Goal: Check status: Check status

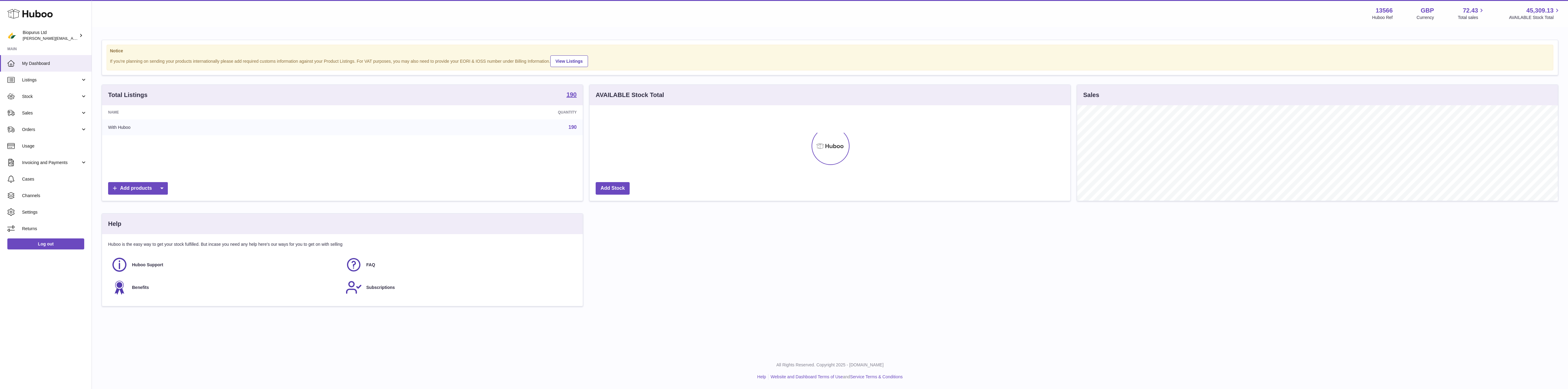
scroll to position [96, 481]
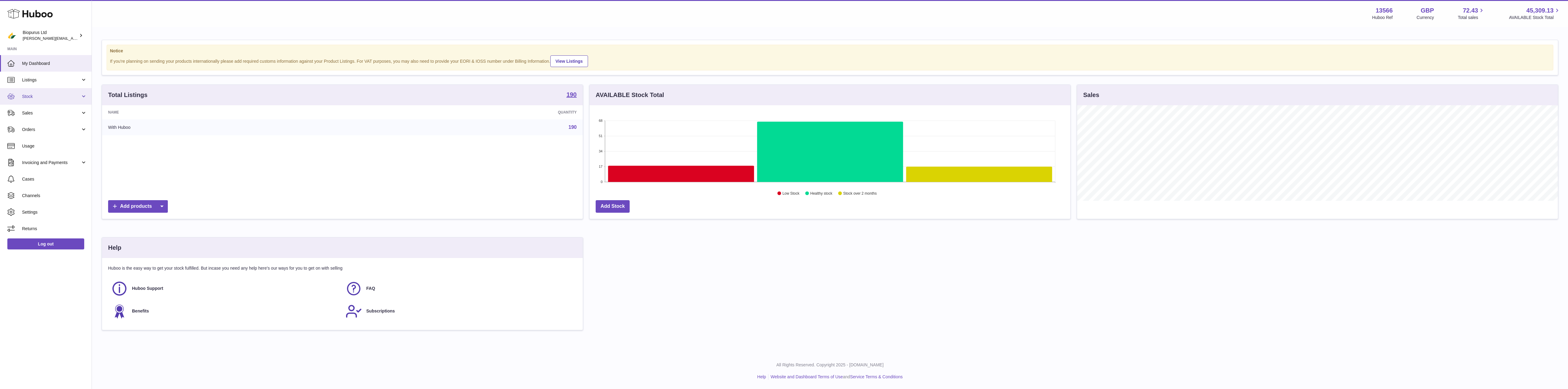
click at [26, 94] on span "Stock" at bounding box center [51, 97] width 58 height 6
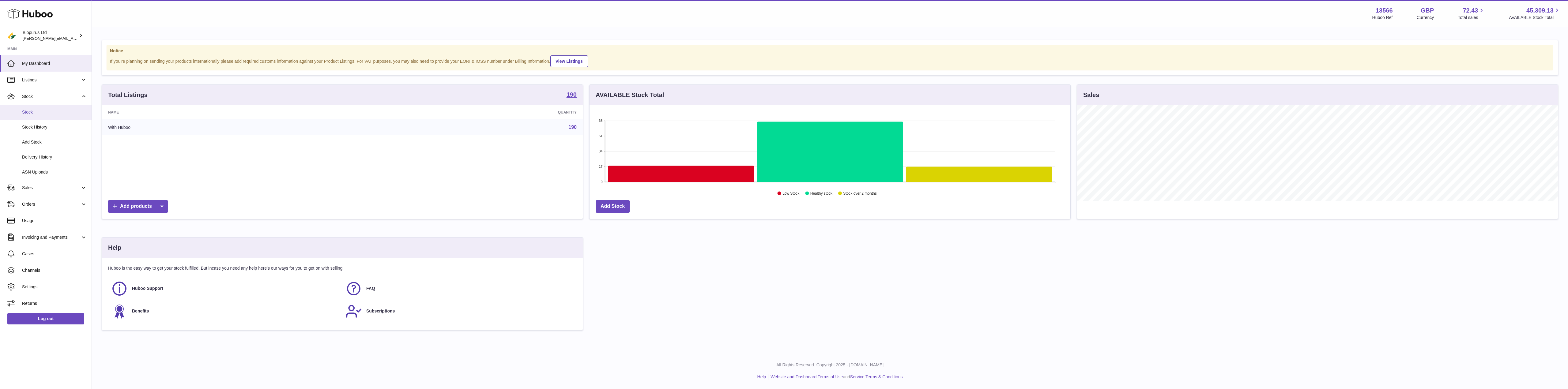
click at [25, 111] on span "Stock" at bounding box center [54, 113] width 65 height 6
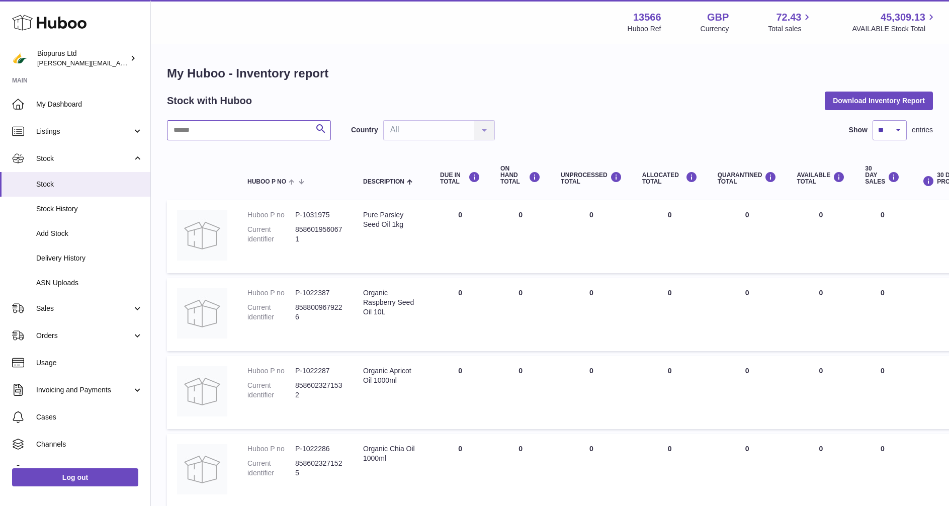
click at [221, 133] on input "text" at bounding box center [249, 130] width 164 height 20
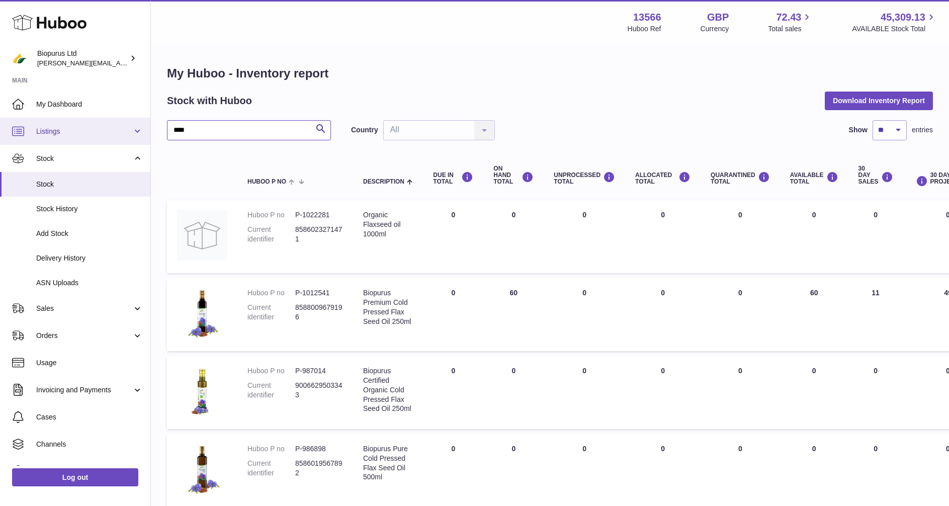
drag, startPoint x: 193, startPoint y: 129, endPoint x: 139, endPoint y: 131, distance: 53.4
click at [139, 131] on div "Huboo Biopurus Ltd peter@biopurus.co.uk Main My Dashboard Listings Not with Hub…" at bounding box center [474, 376] width 949 height 752
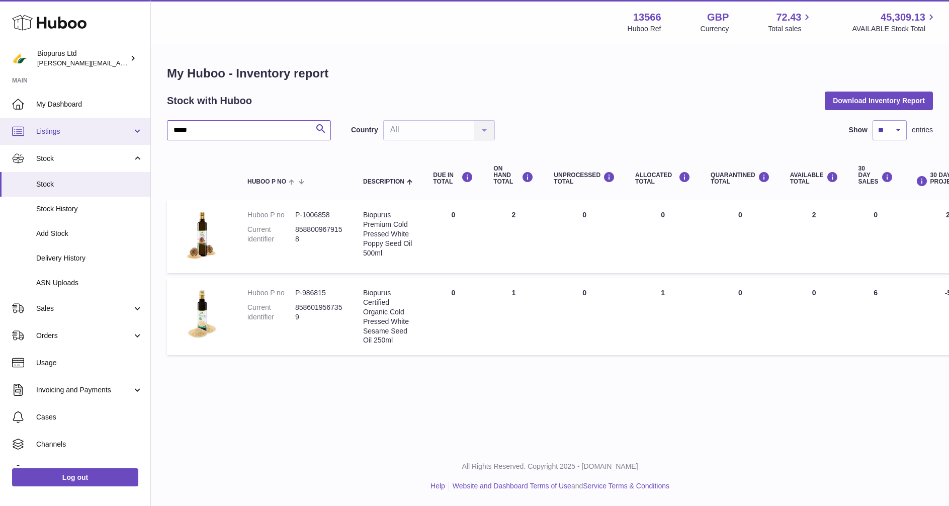
drag, startPoint x: 202, startPoint y: 128, endPoint x: 143, endPoint y: 134, distance: 58.7
click at [143, 134] on div "Huboo Biopurus Ltd peter@biopurus.co.uk Main My Dashboard Listings Not with Hub…" at bounding box center [474, 253] width 949 height 506
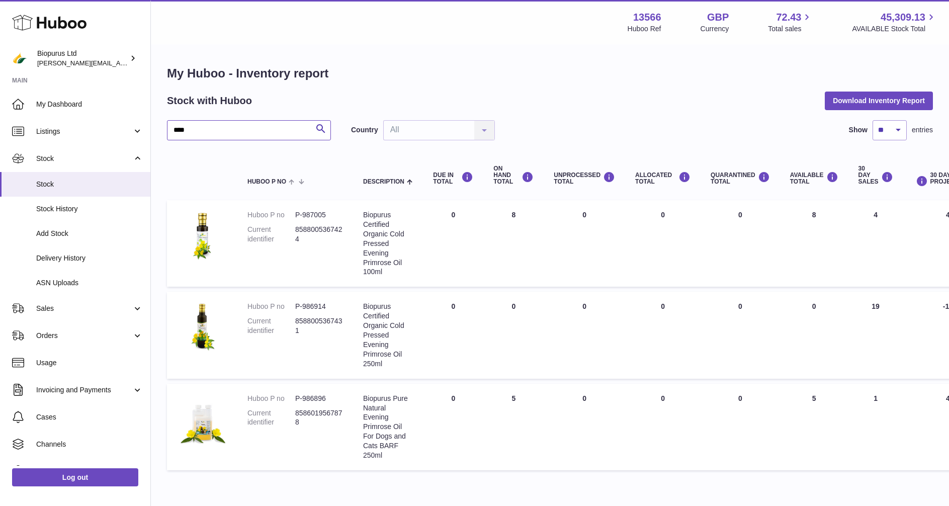
type input "****"
click at [48, 309] on span "Sales" at bounding box center [84, 309] width 96 height 10
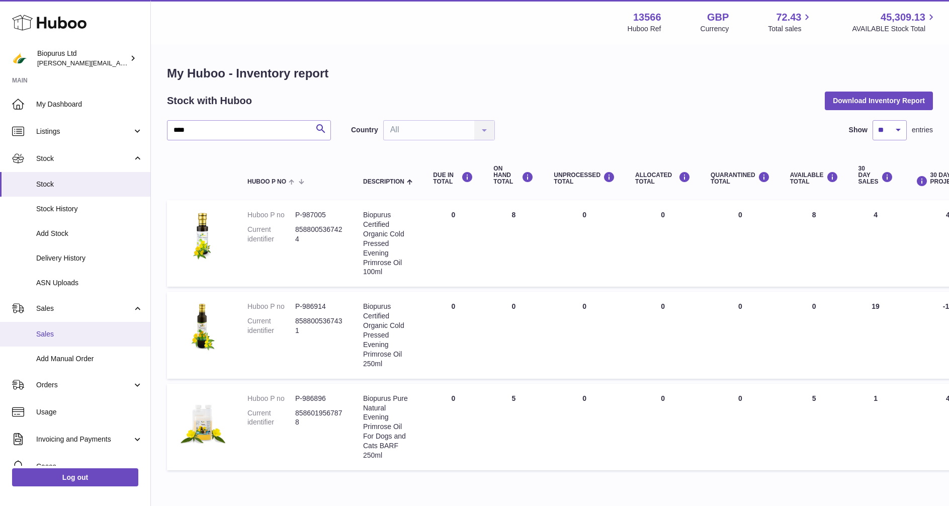
click at [51, 335] on span "Sales" at bounding box center [89, 335] width 107 height 10
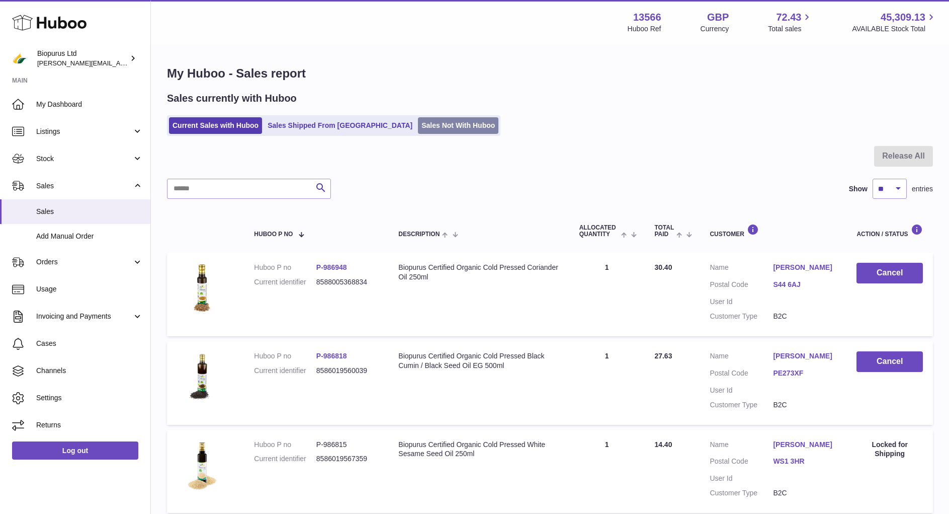
click at [423, 122] on link "Sales Not With Huboo" at bounding box center [458, 125] width 80 height 17
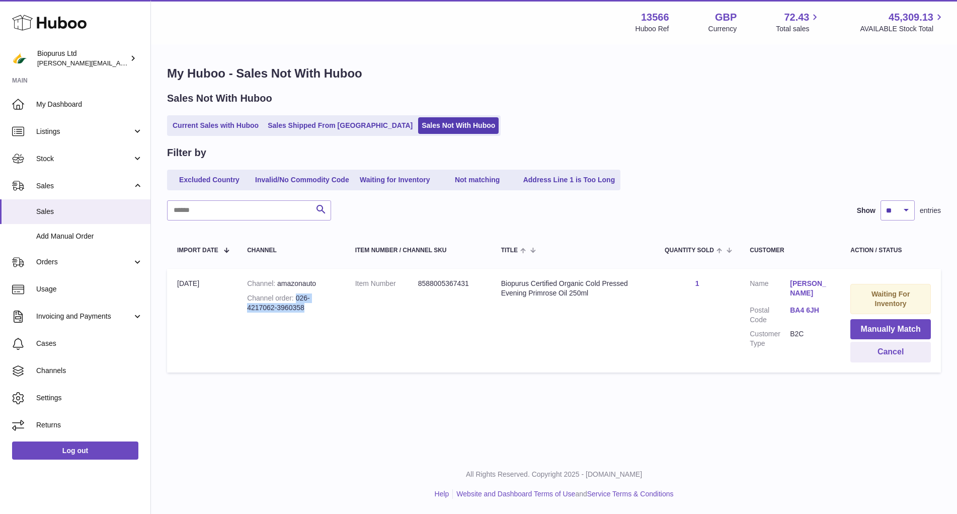
drag, startPoint x: 296, startPoint y: 297, endPoint x: 308, endPoint y: 313, distance: 20.2
click at [308, 313] on td "Channel amazonauto Channel order 026-4217062-3960358" at bounding box center [291, 321] width 108 height 104
copy div "026-4217062-3960358"
click at [648, 344] on td "Title Biopurus Certified Organic Cold Pressed Evening Primrose Oil 250ml" at bounding box center [573, 321] width 164 height 104
click at [896, 349] on button "Cancel" at bounding box center [890, 352] width 80 height 21
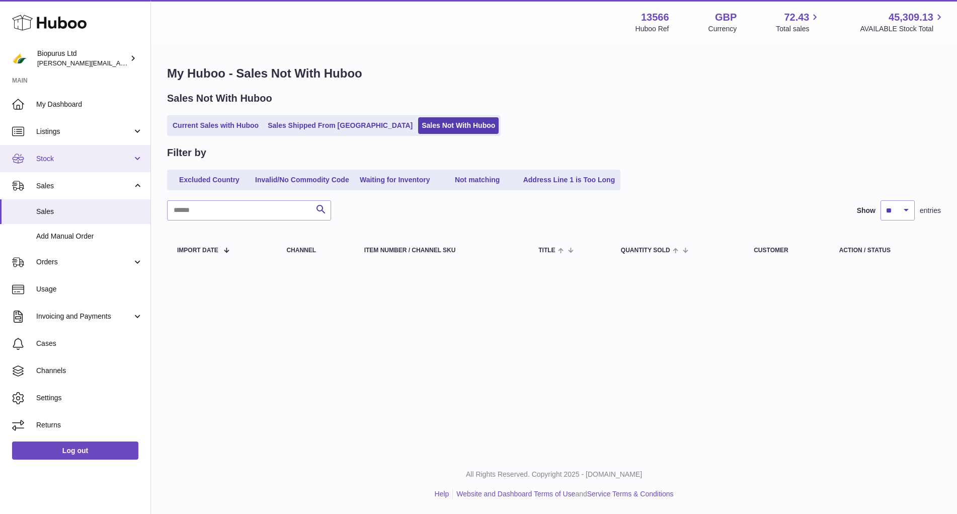
click at [56, 160] on span "Stock" at bounding box center [84, 159] width 96 height 10
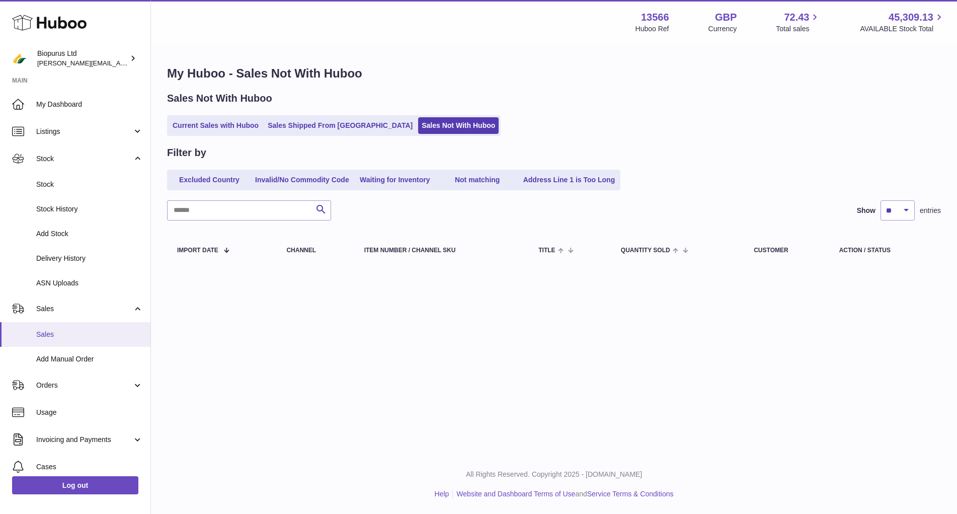
click at [39, 332] on span "Sales" at bounding box center [89, 335] width 107 height 10
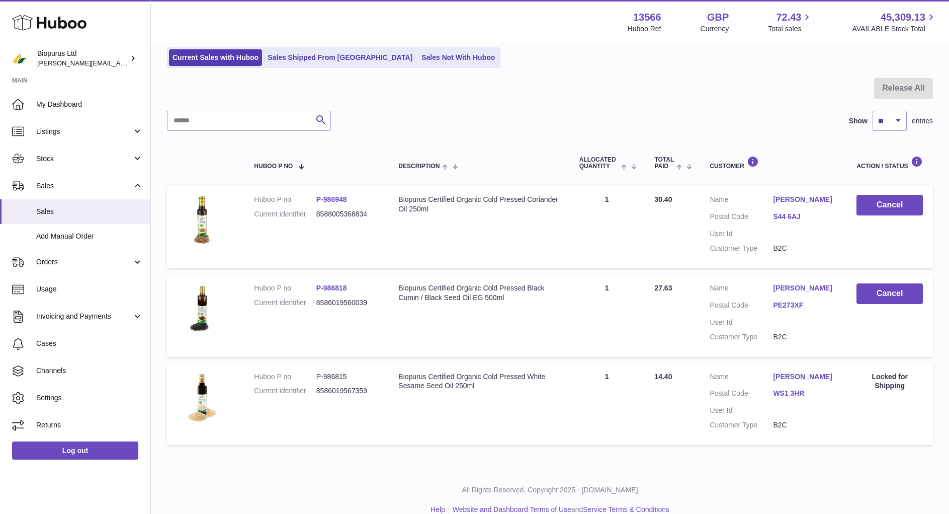
scroll to position [93, 0]
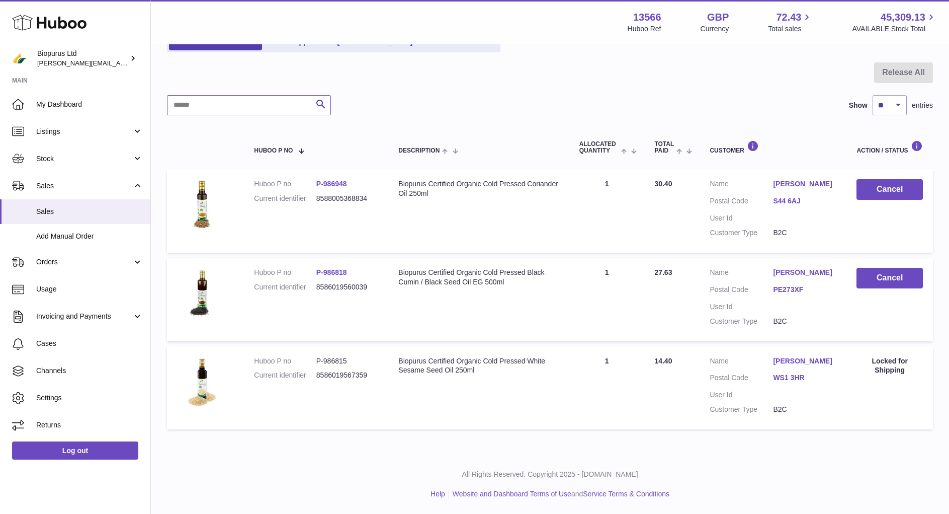
click at [200, 95] on input "text" at bounding box center [249, 105] width 164 height 20
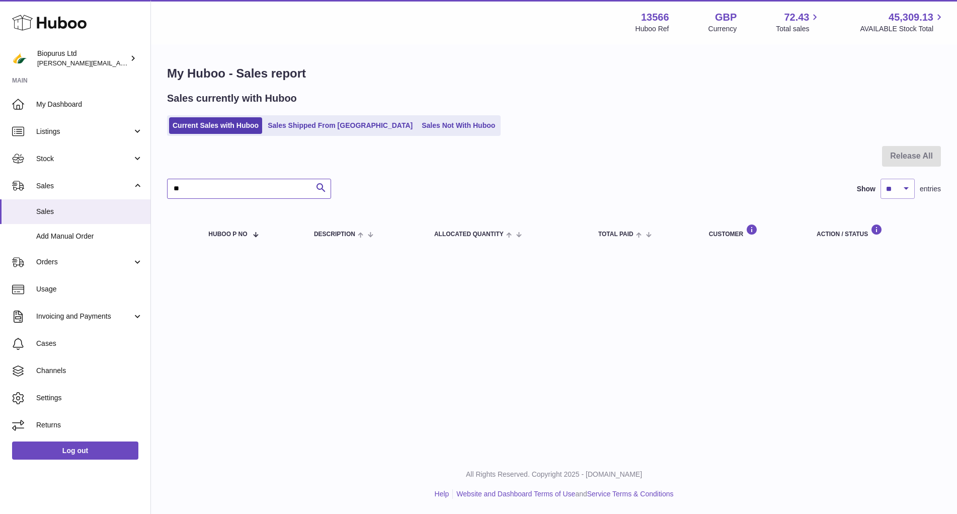
type input "*"
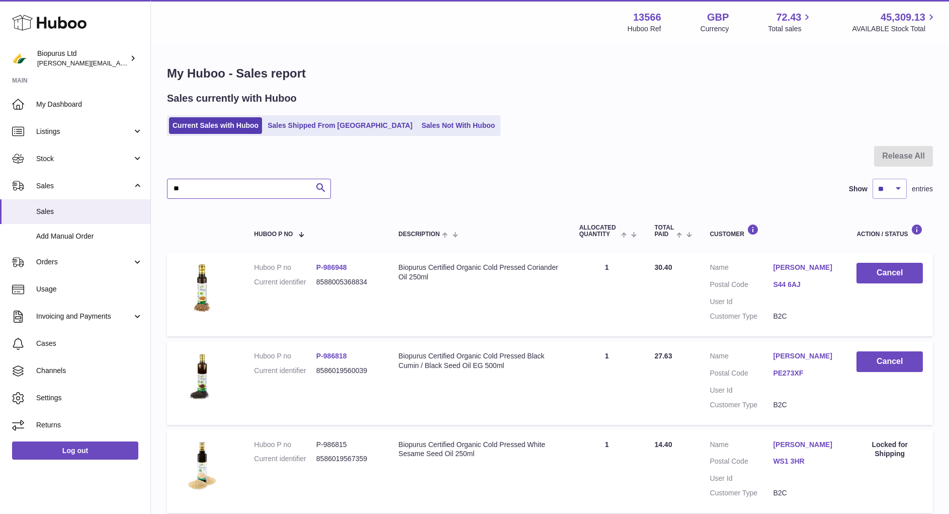
type input "***"
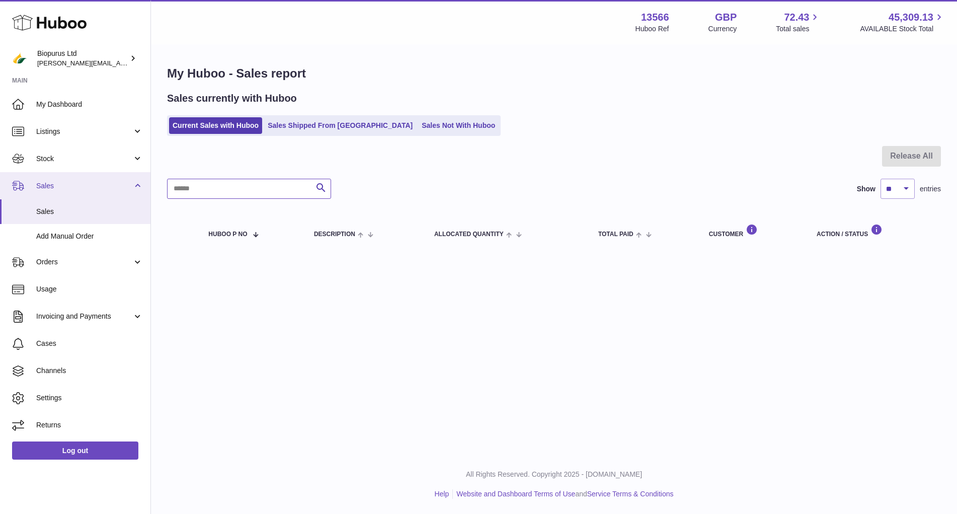
drag, startPoint x: 182, startPoint y: 190, endPoint x: 142, endPoint y: 196, distance: 39.7
click at [135, 191] on div "Huboo Biopurus Ltd peter@biopurus.co.uk Main My Dashboard Listings Not with Hub…" at bounding box center [478, 257] width 957 height 514
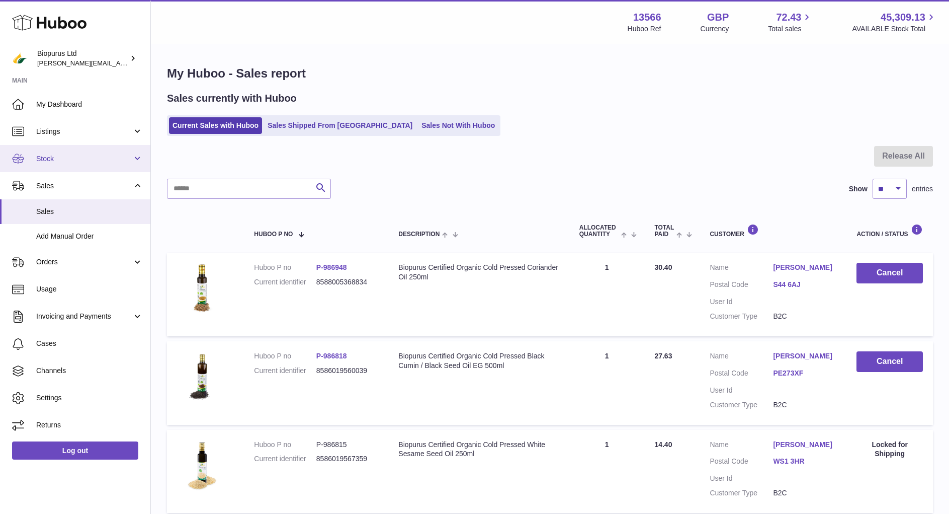
click at [54, 156] on span "Stock" at bounding box center [84, 159] width 96 height 10
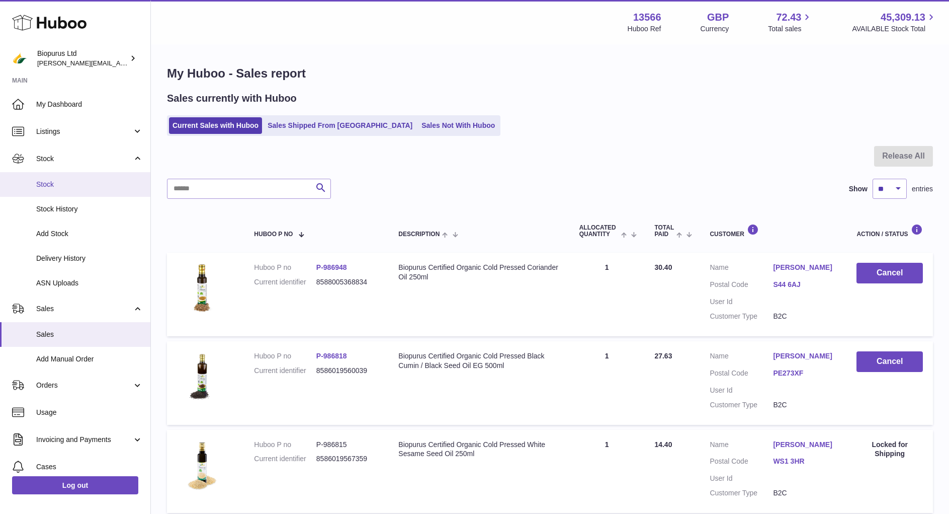
click at [49, 183] on span "Stock" at bounding box center [89, 185] width 107 height 10
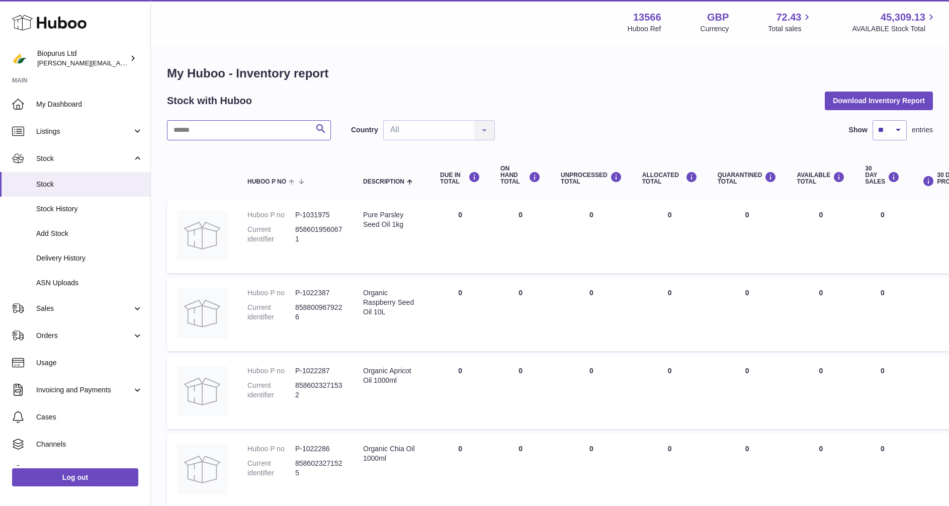
click at [213, 134] on input "text" at bounding box center [249, 130] width 164 height 20
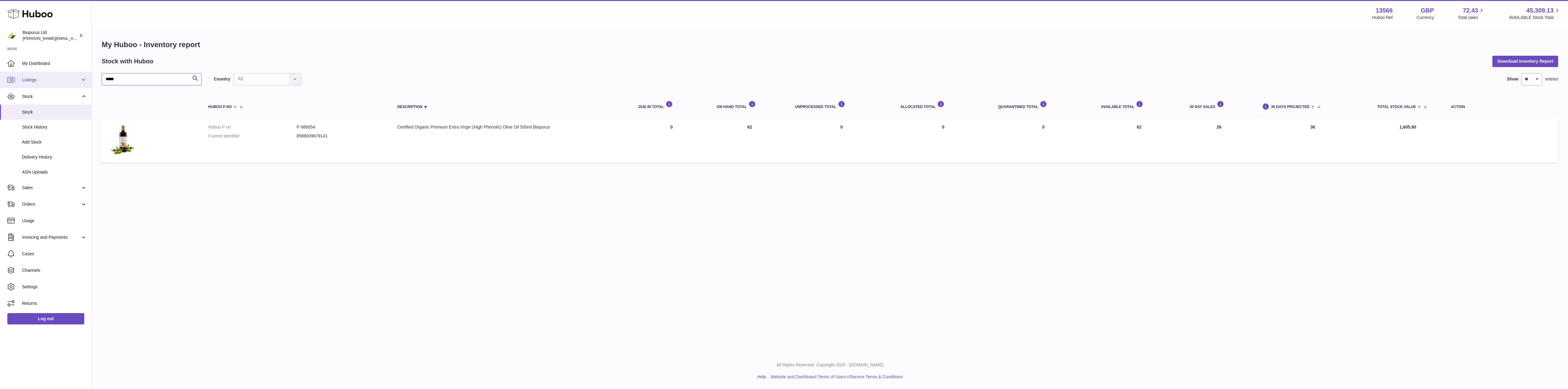
drag, startPoint x: 137, startPoint y: 77, endPoint x: 58, endPoint y: 82, distance: 79.2
click at [58, 82] on div "Huboo Biopurus Ltd peter@biopurus.co.uk Main My Dashboard Listings Not with Hub…" at bounding box center [784, 194] width 1568 height 389
drag, startPoint x: 122, startPoint y: 81, endPoint x: 92, endPoint y: 83, distance: 30.1
click at [92, 83] on div "My Huboo - Inventory report Stock with Huboo Download Inventory Report **** Sea…" at bounding box center [830, 102] width 1476 height 150
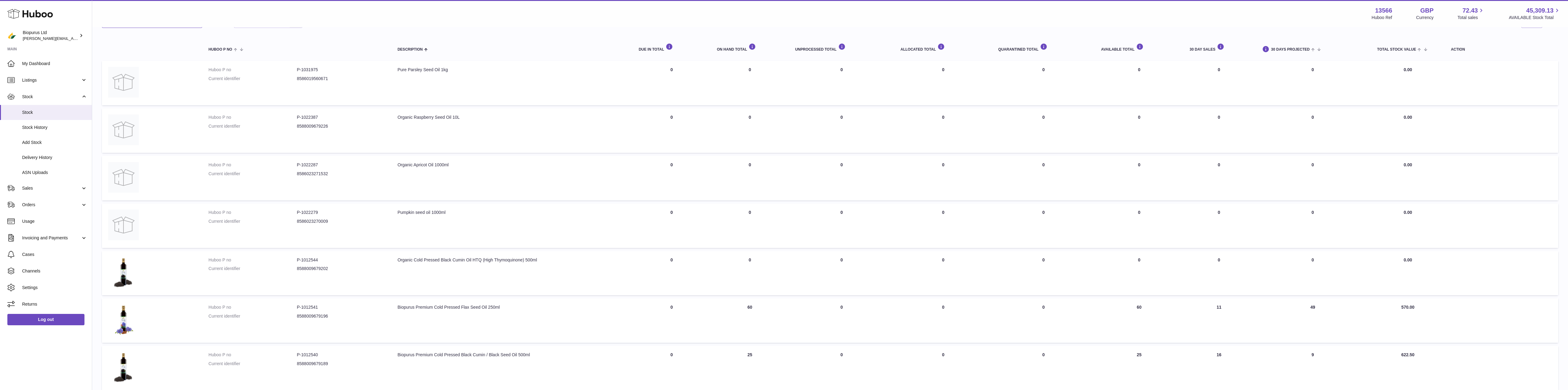
scroll to position [31, 0]
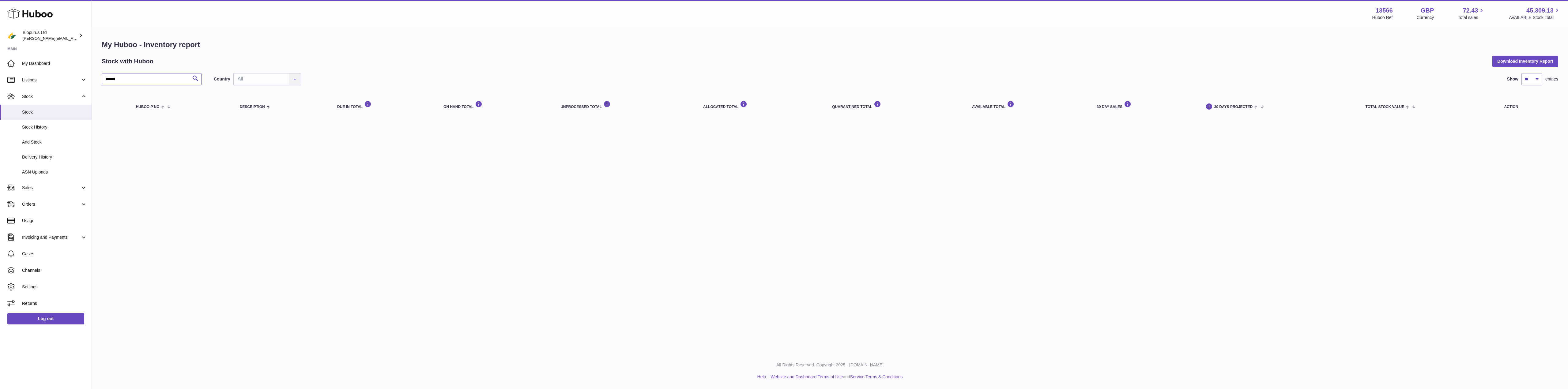
click at [112, 80] on input "******" at bounding box center [152, 79] width 100 height 12
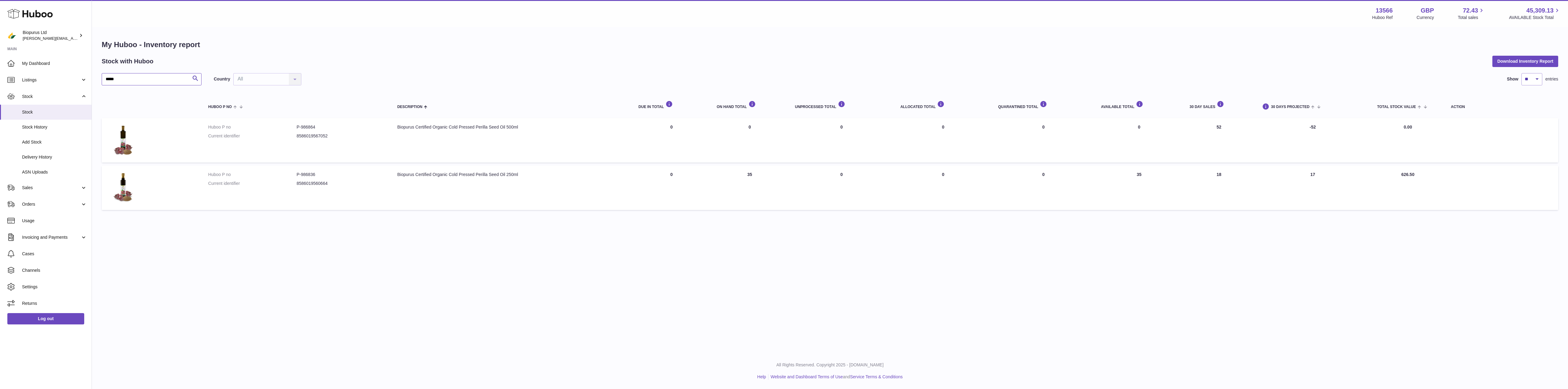
type input "*****"
click at [30, 95] on span "Stock" at bounding box center [51, 97] width 58 height 6
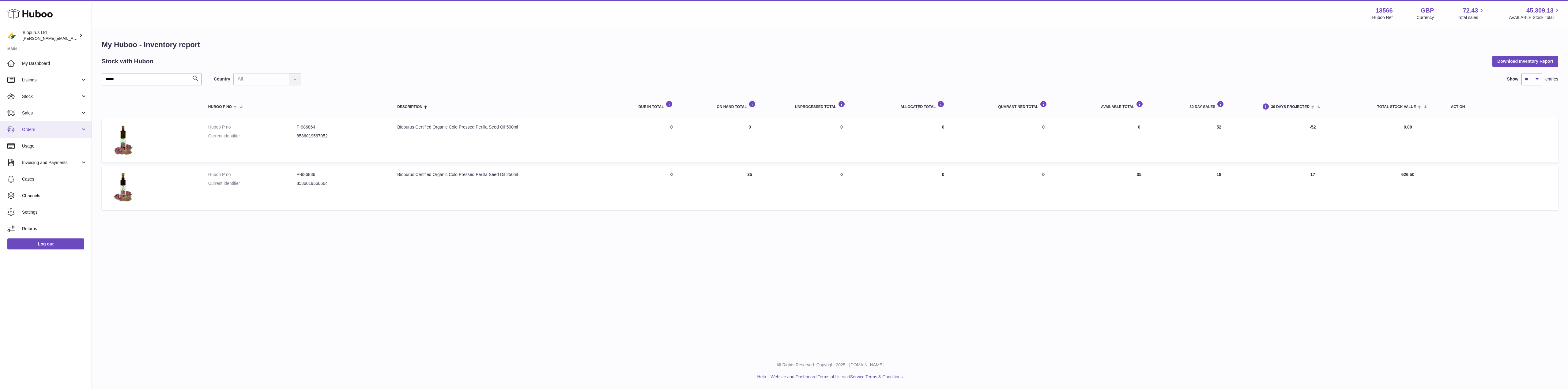
click at [27, 128] on span "Orders" at bounding box center [51, 130] width 58 height 6
click at [30, 111] on span "Sales" at bounding box center [51, 113] width 58 height 6
click at [26, 130] on span "Sales" at bounding box center [54, 129] width 65 height 6
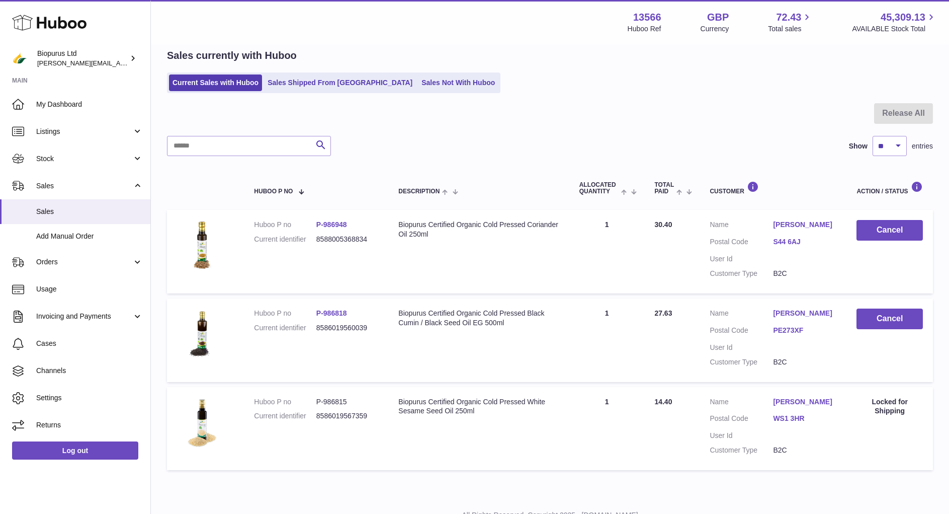
scroll to position [50, 0]
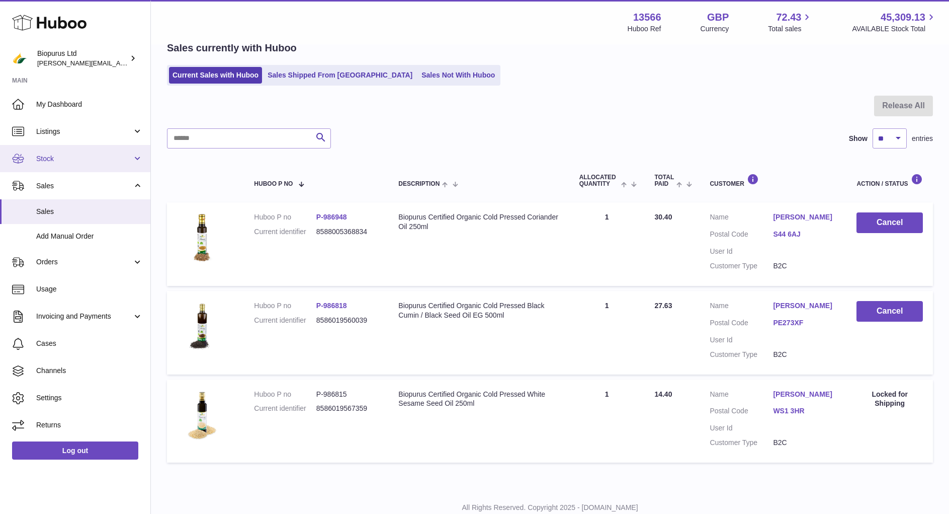
click at [52, 160] on span "Stock" at bounding box center [84, 159] width 96 height 10
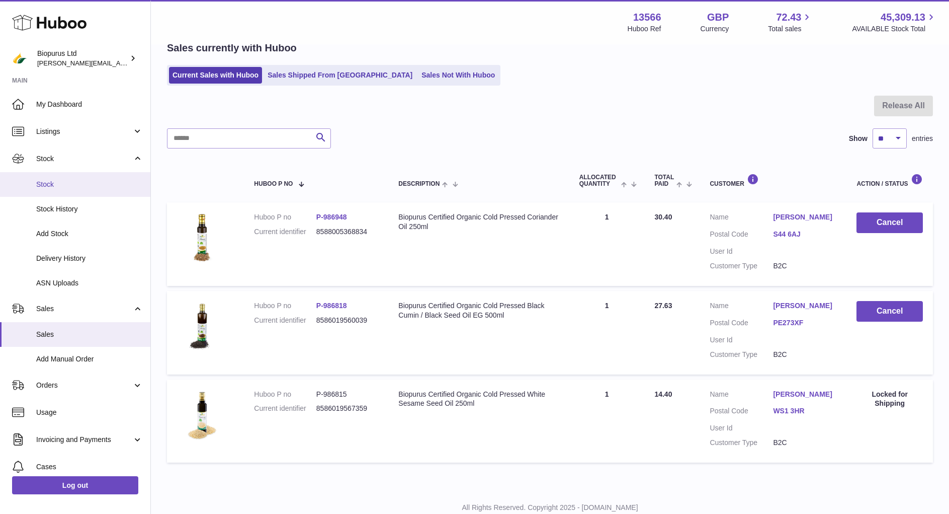
click at [52, 182] on span "Stock" at bounding box center [89, 185] width 107 height 10
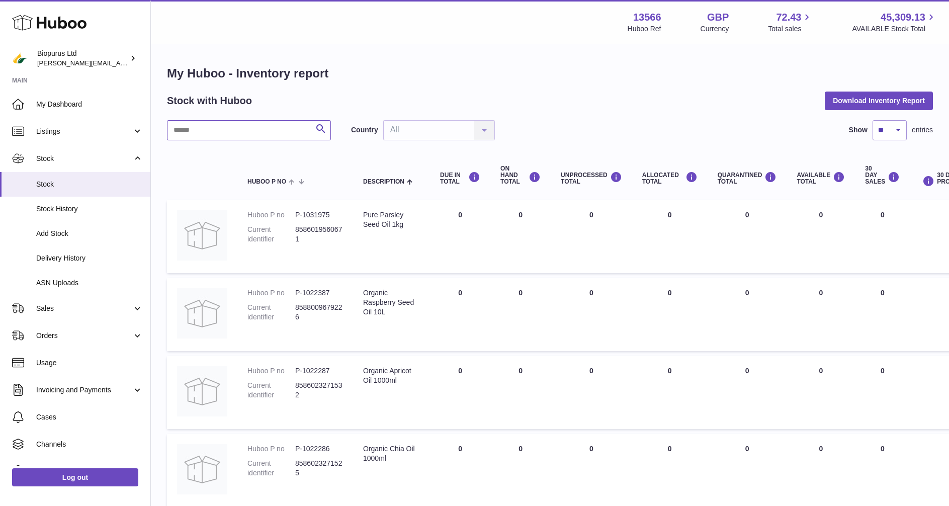
click at [209, 135] on input "text" at bounding box center [249, 130] width 164 height 20
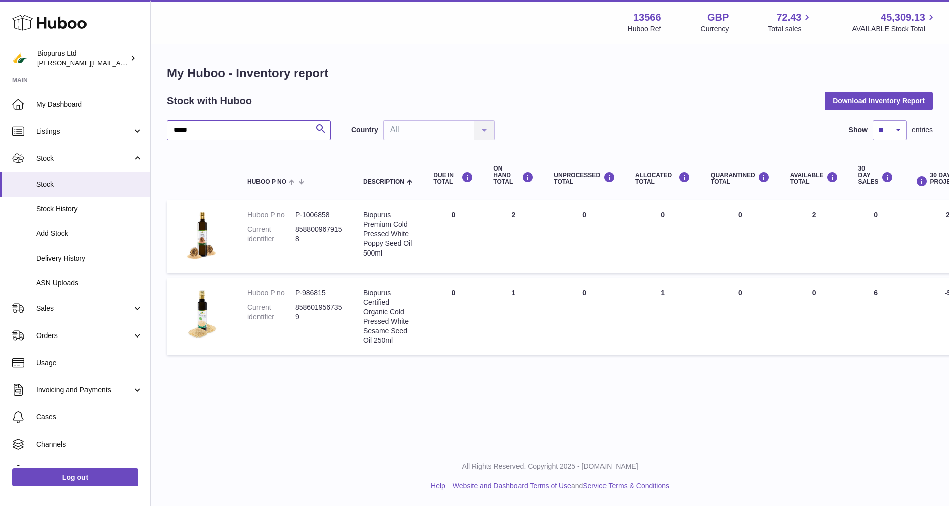
type input "*****"
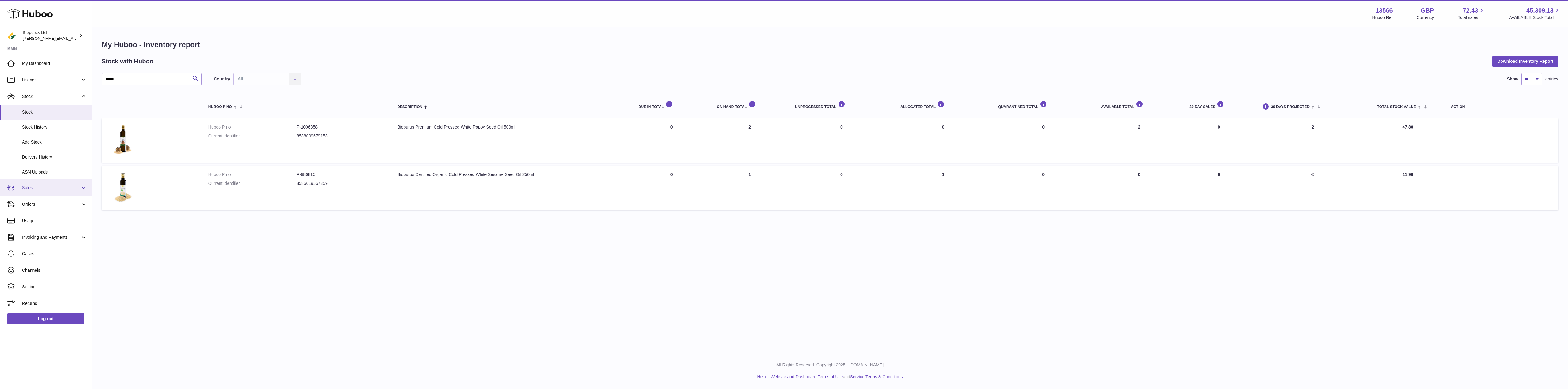
click at [26, 187] on span "Sales" at bounding box center [51, 188] width 58 height 6
click at [34, 200] on link "Sales" at bounding box center [46, 203] width 91 height 15
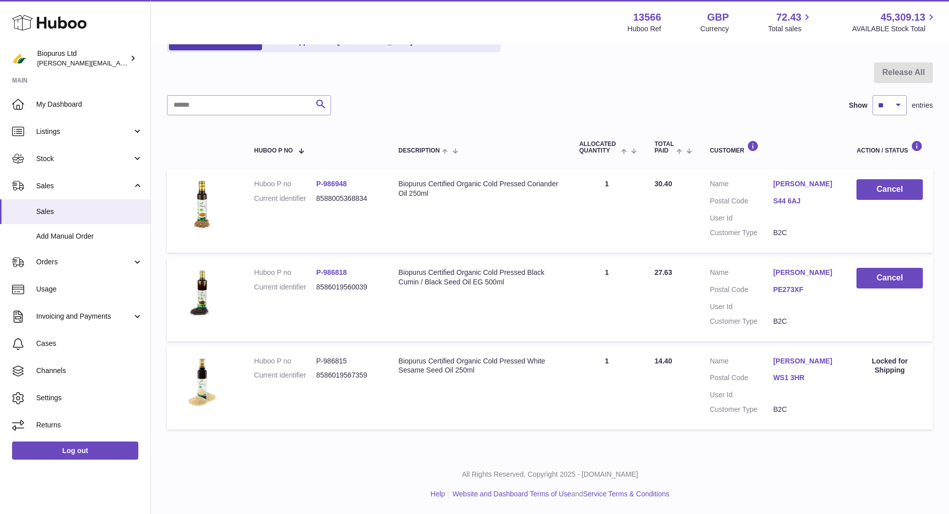
scroll to position [93, 0]
click at [763, 98] on div "Search Show ** ** ** *** entries" at bounding box center [550, 105] width 766 height 20
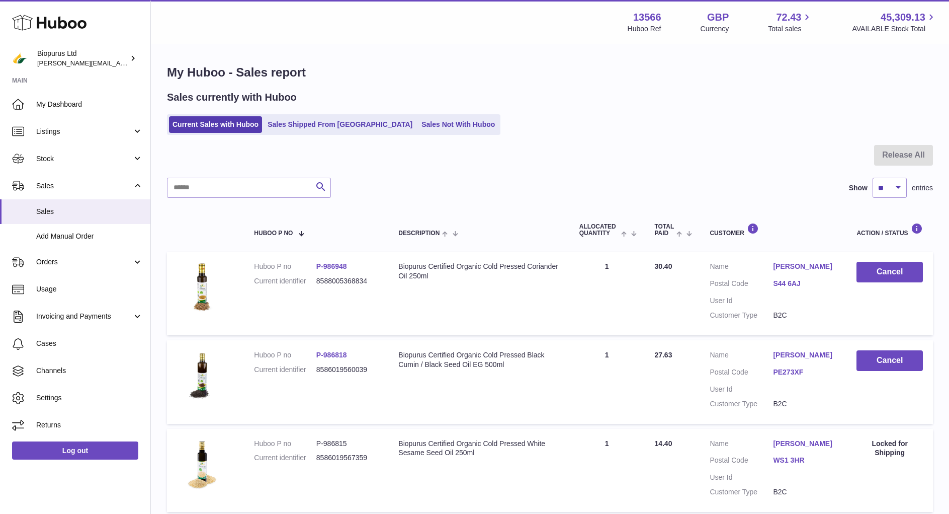
scroll to position [0, 0]
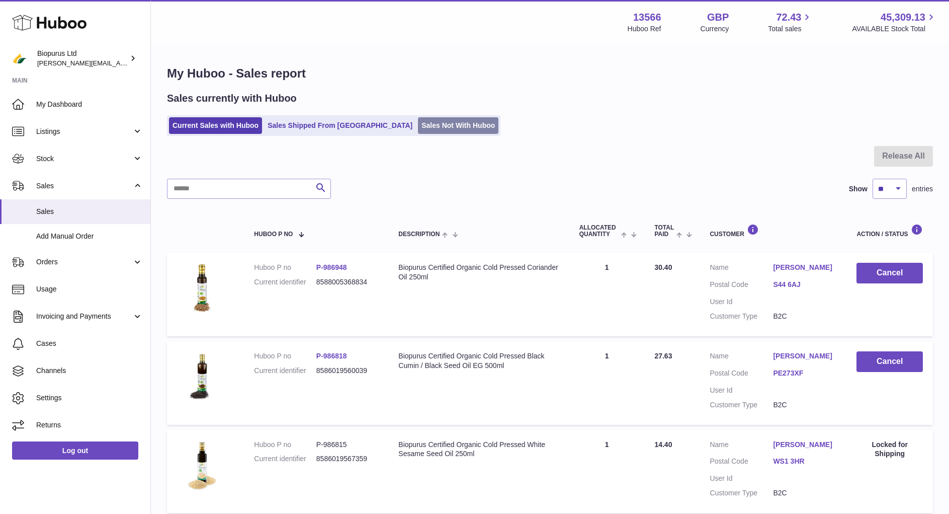
click at [422, 124] on link "Sales Not With Huboo" at bounding box center [458, 125] width 80 height 17
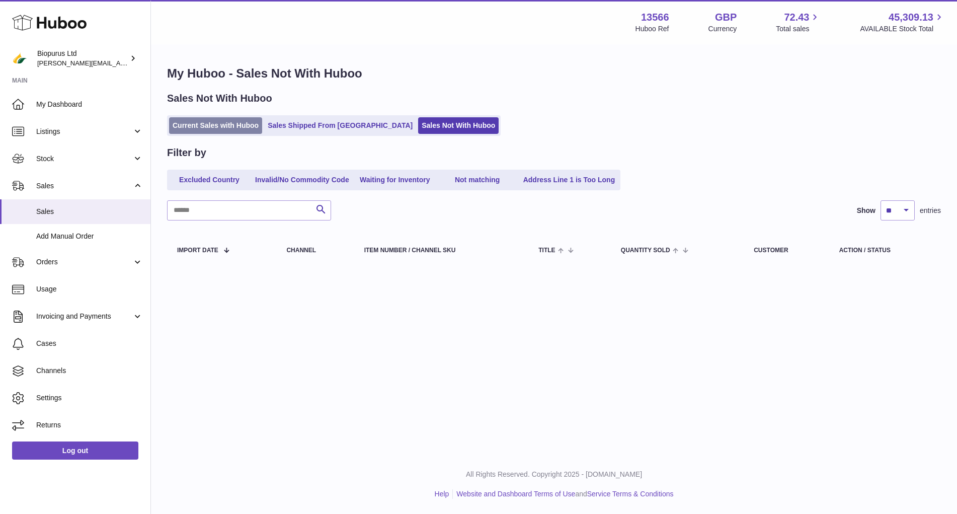
click at [220, 127] on link "Current Sales with Huboo" at bounding box center [215, 125] width 93 height 17
